Goal: Transaction & Acquisition: Purchase product/service

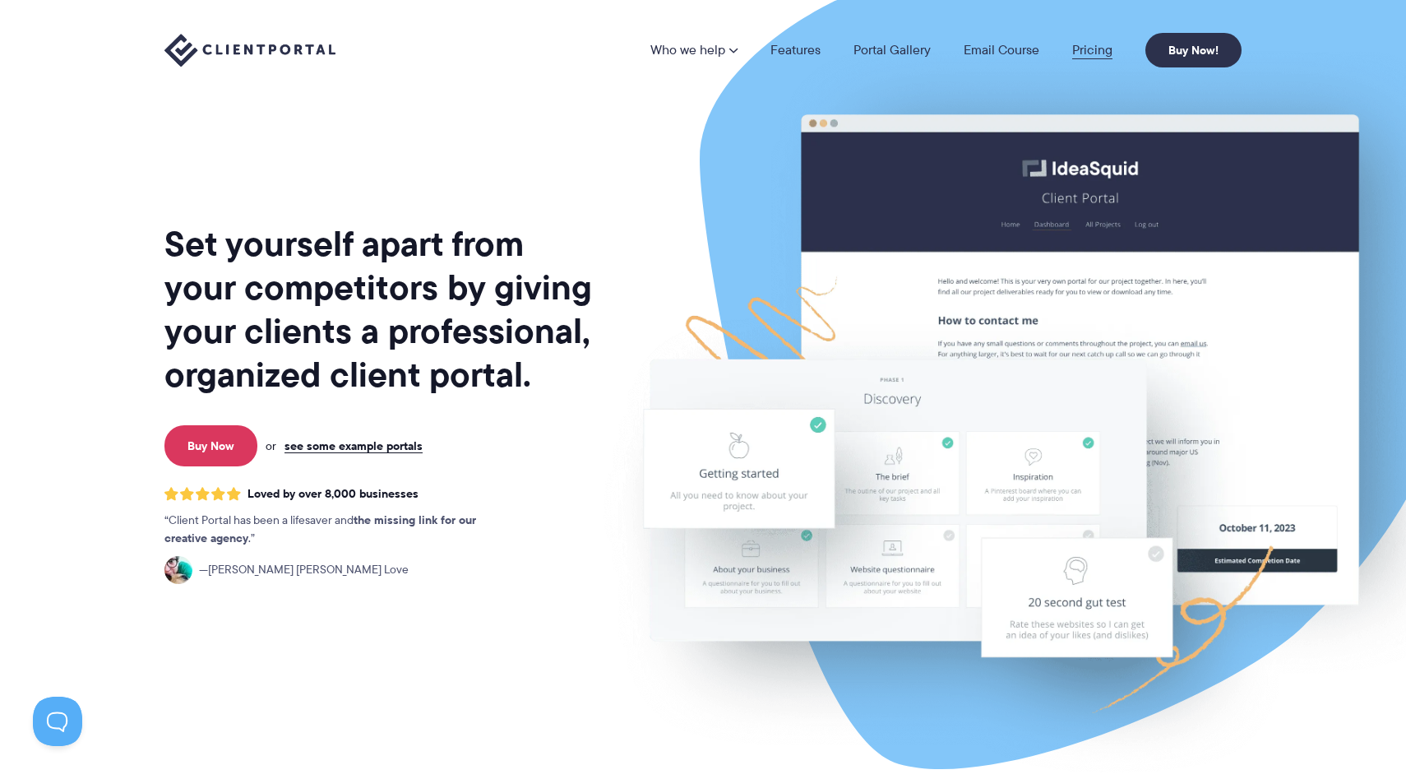
click at [1094, 53] on link "Pricing" at bounding box center [1092, 50] width 40 height 13
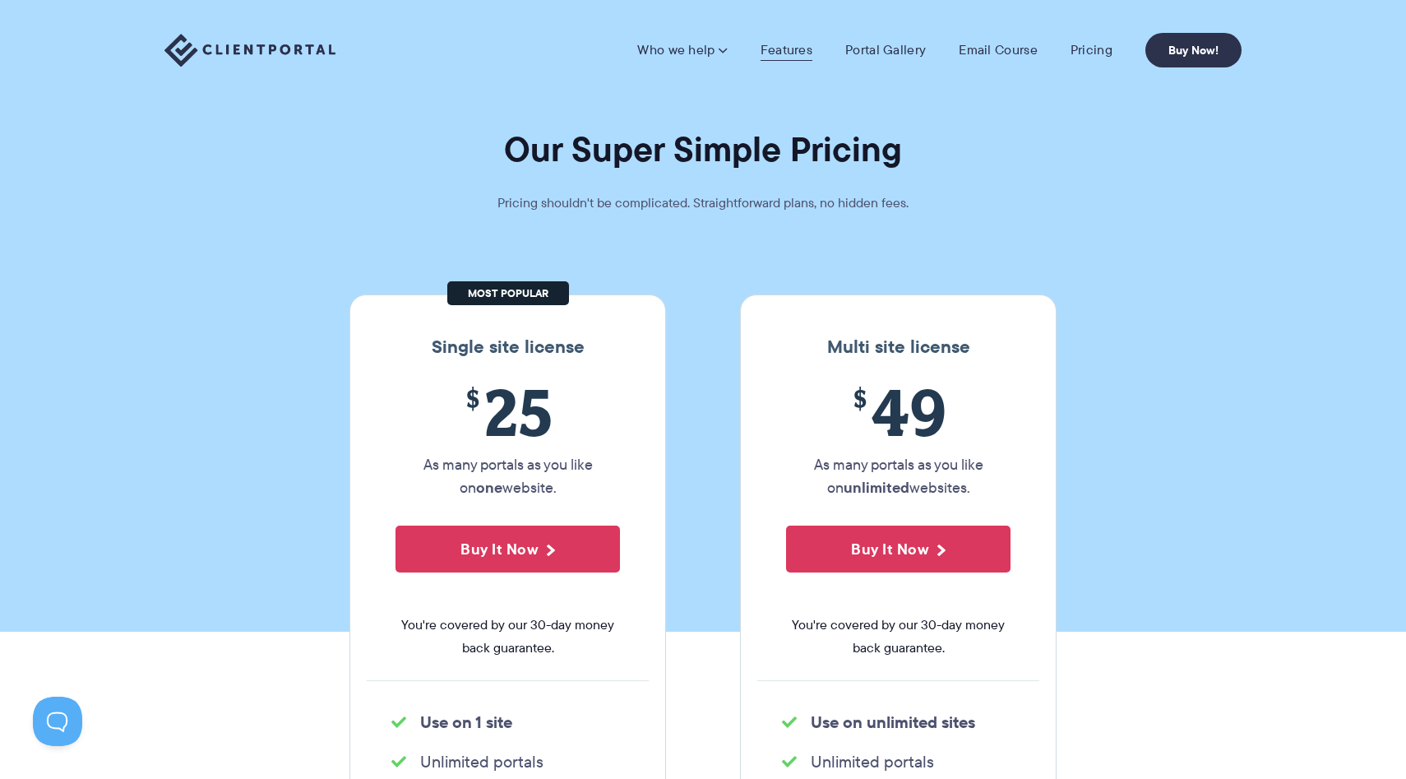
click at [802, 47] on link "Features" at bounding box center [787, 50] width 52 height 16
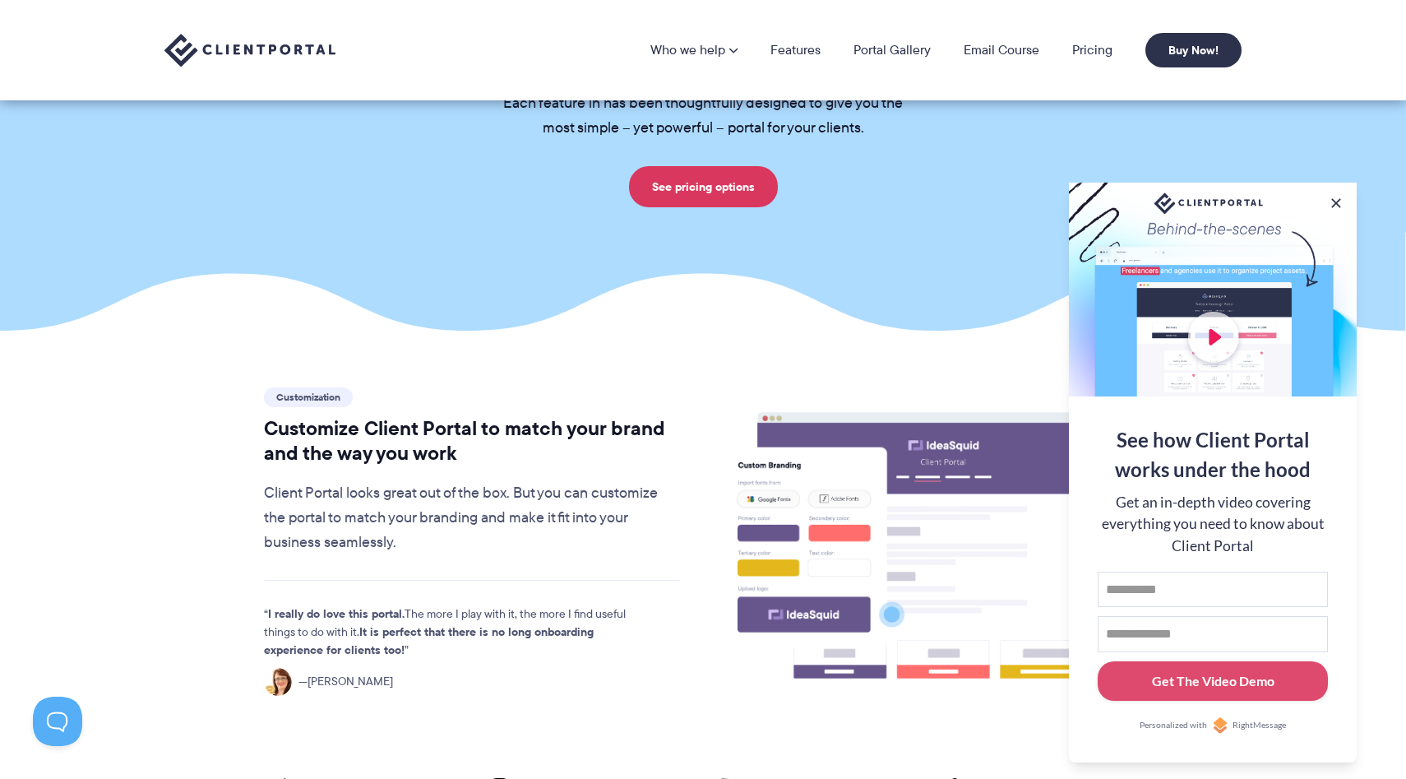
scroll to position [13, 0]
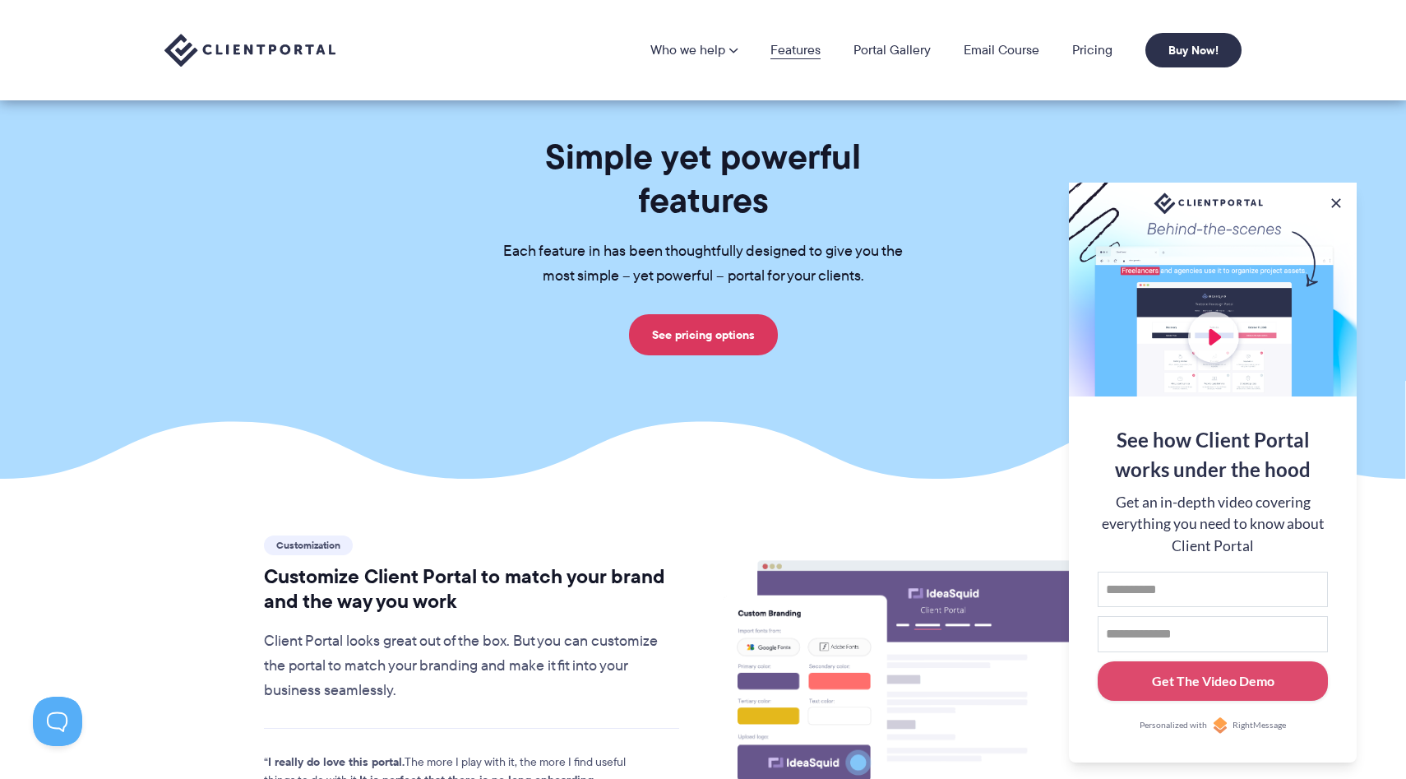
click at [803, 47] on link "Features" at bounding box center [795, 50] width 50 height 13
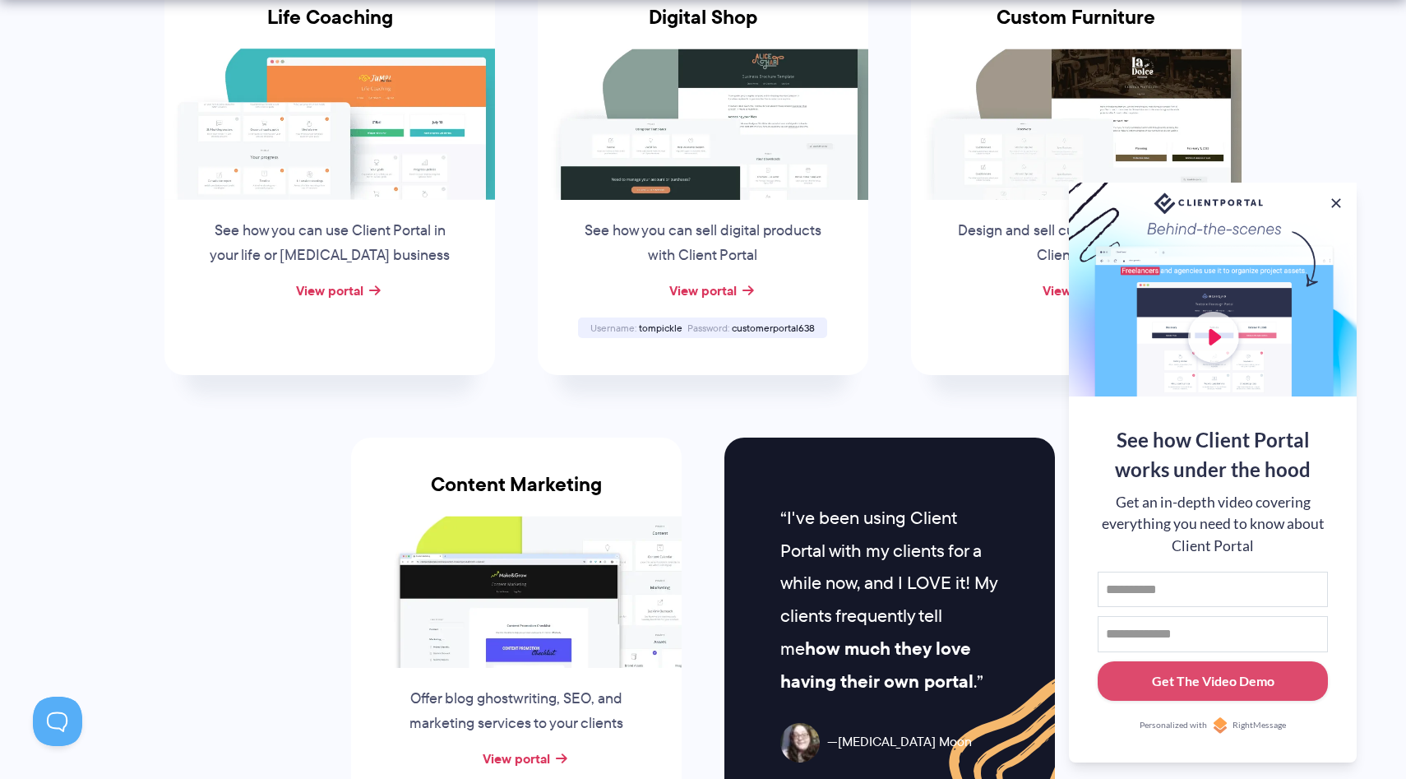
scroll to position [1525, 0]
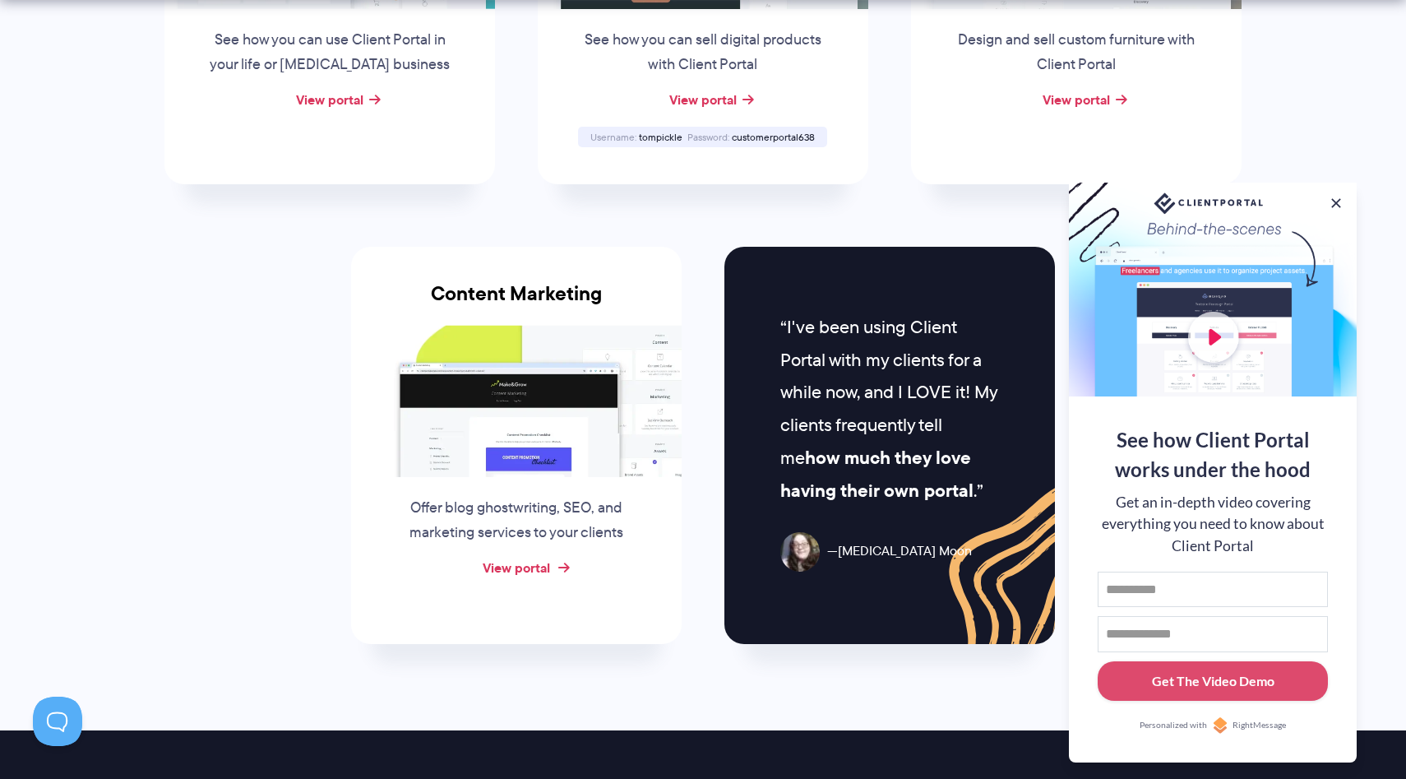
click at [543, 562] on link "View portal" at bounding box center [516, 567] width 67 height 20
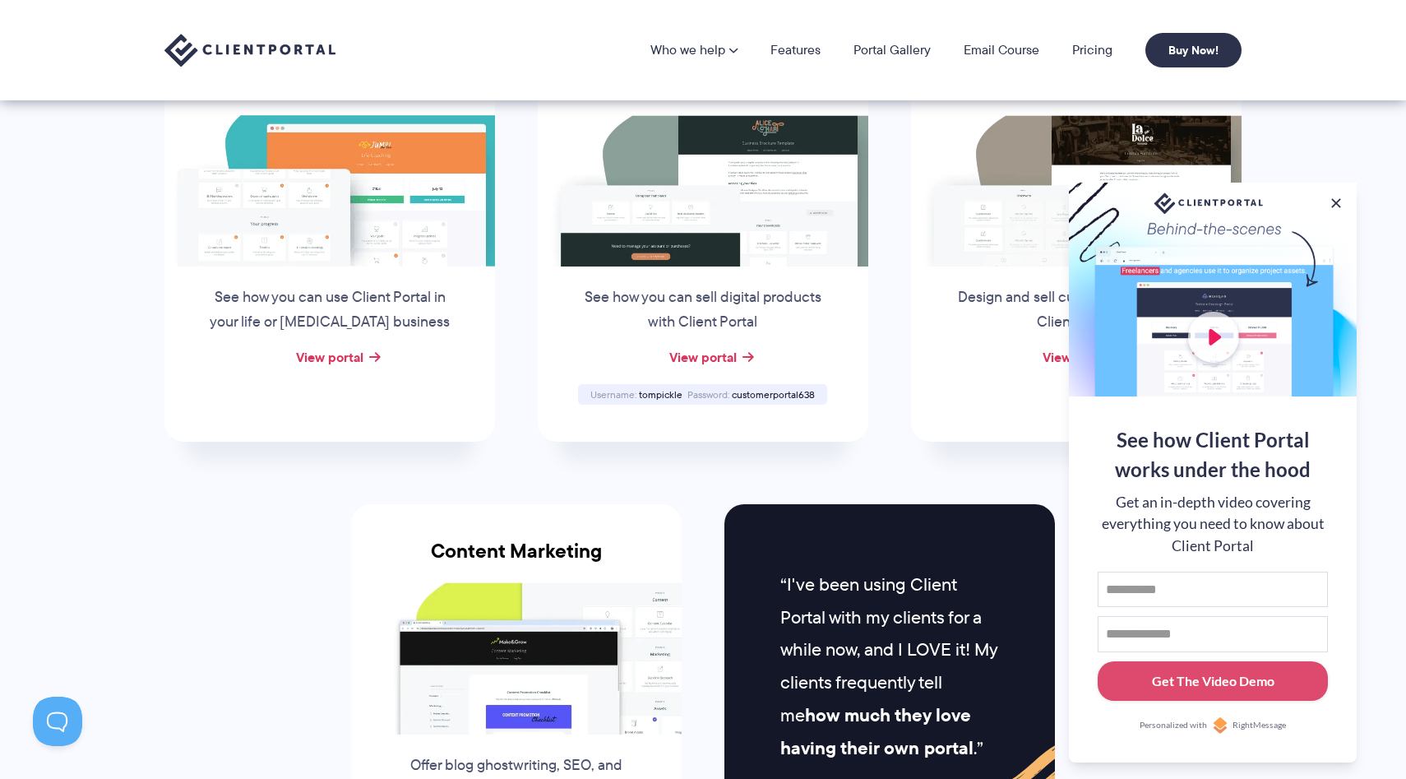
scroll to position [1264, 0]
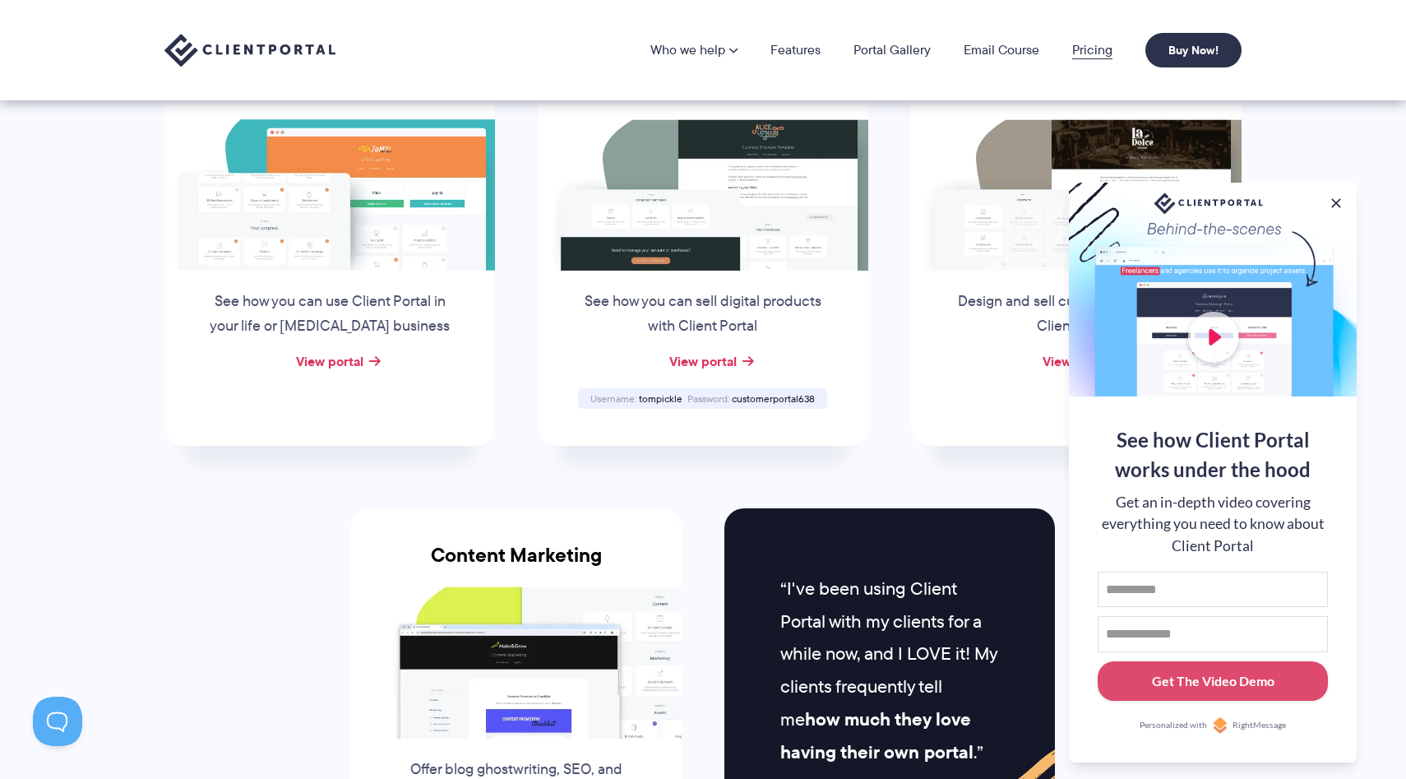
click at [1075, 49] on link "Pricing" at bounding box center [1092, 50] width 40 height 13
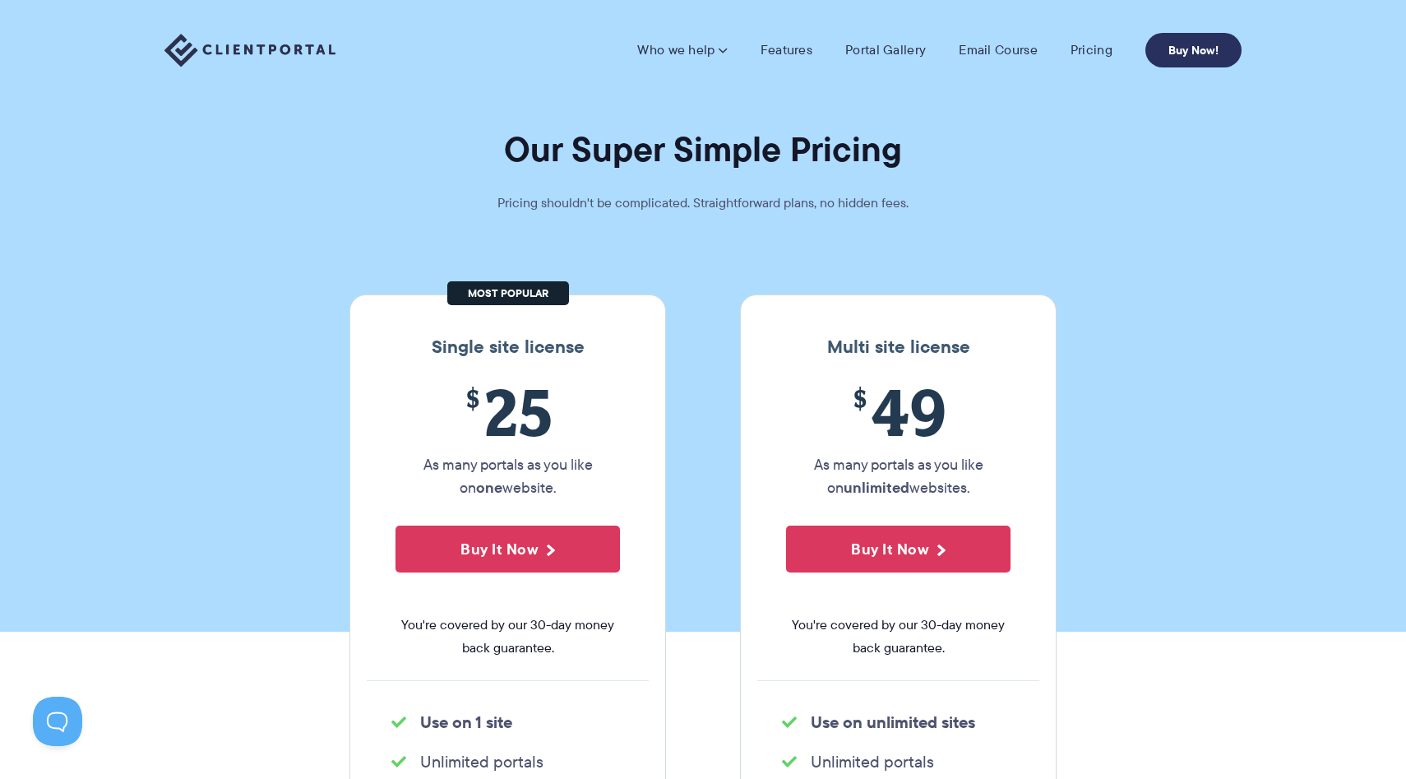
click at [1156, 50] on link "Buy Now!" at bounding box center [1193, 50] width 96 height 35
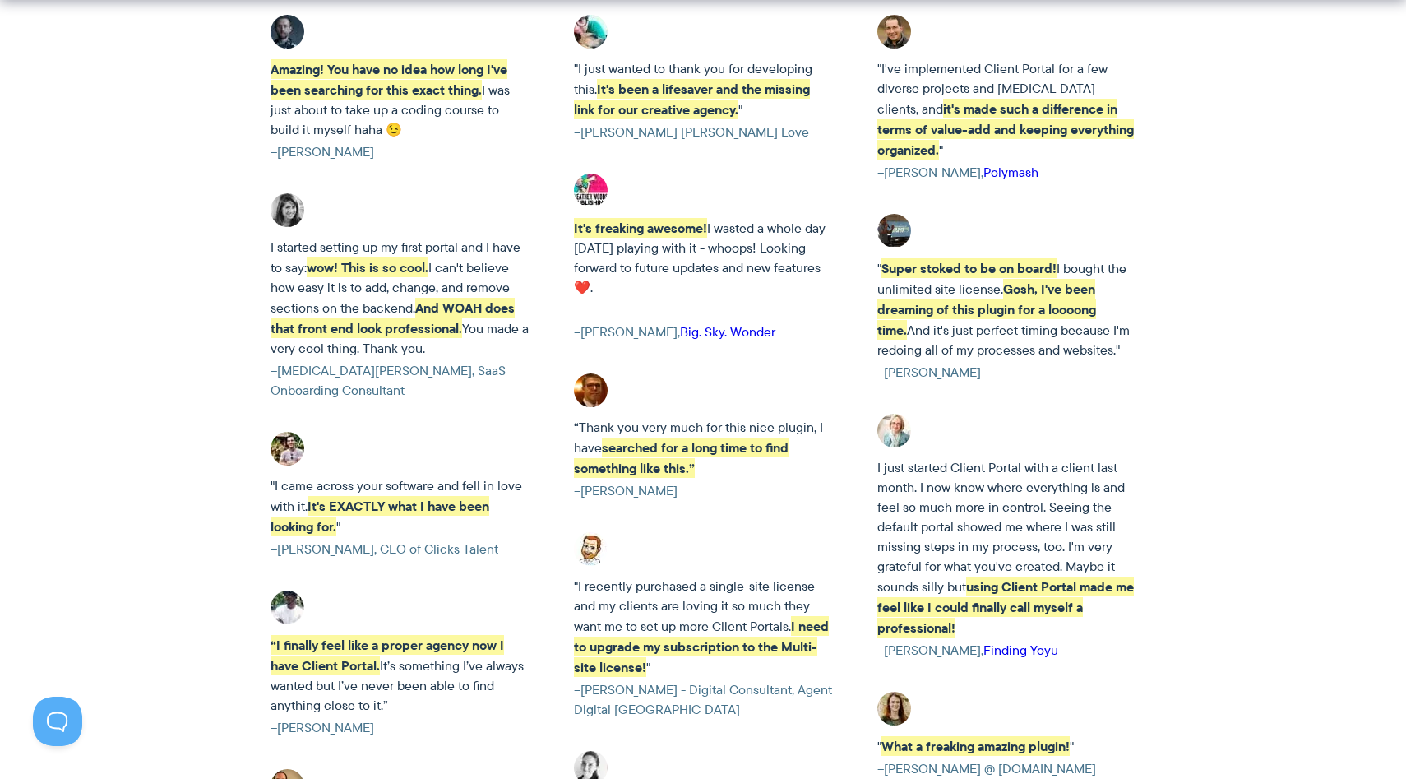
scroll to position [2773, 0]
